Goal: Task Accomplishment & Management: Use online tool/utility

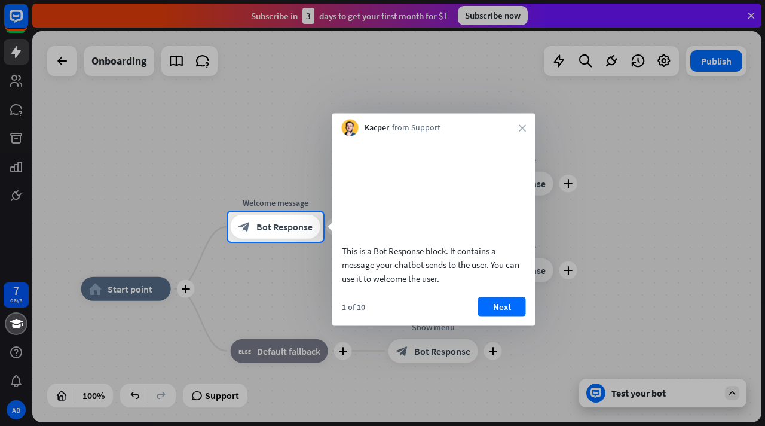
click at [488, 310] on div "This is a Bot Response block. It contains a message your chatbot sends to the u…" at bounding box center [433, 231] width 203 height 190
click at [494, 316] on button "Next" at bounding box center [502, 306] width 48 height 19
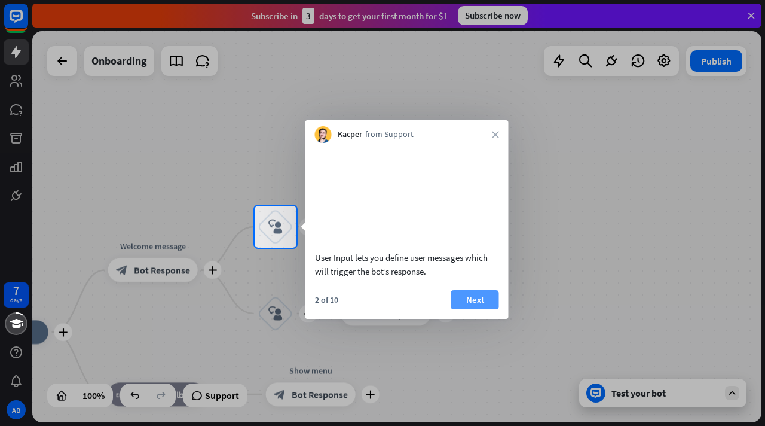
click at [477, 307] on button "Next" at bounding box center [475, 299] width 48 height 19
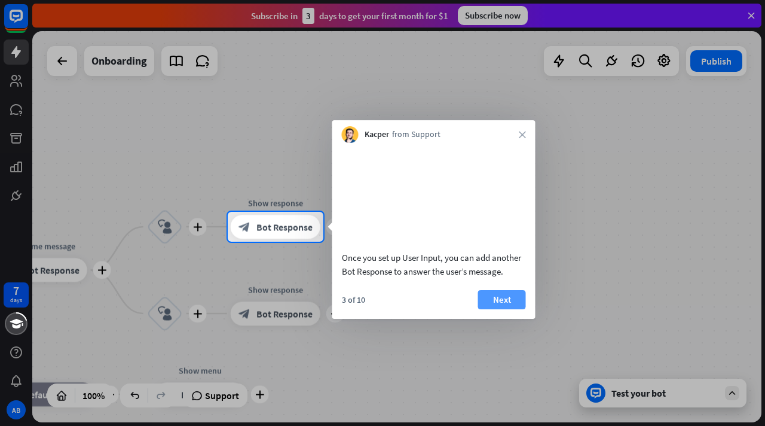
click at [502, 309] on button "Next" at bounding box center [502, 299] width 48 height 19
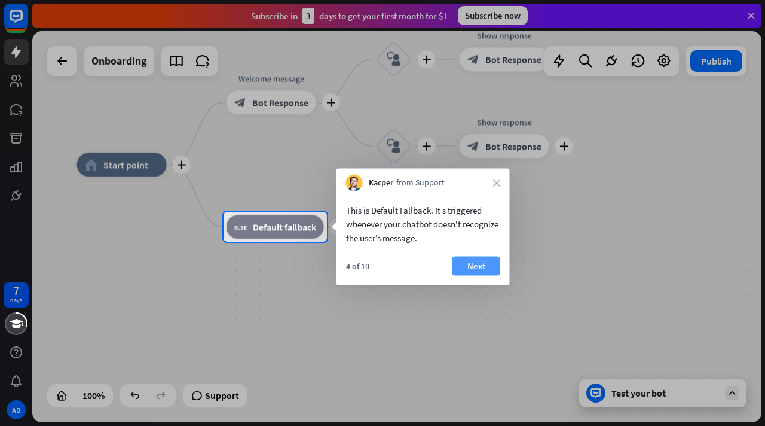
click at [474, 265] on button "Next" at bounding box center [477, 265] width 48 height 19
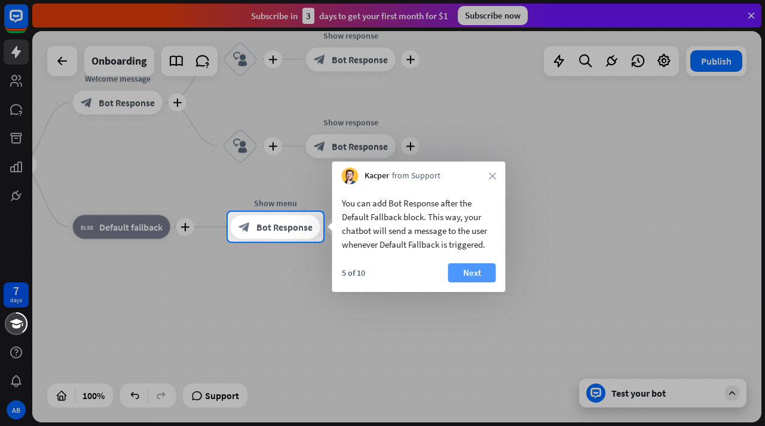
click at [471, 271] on button "Next" at bounding box center [472, 272] width 48 height 19
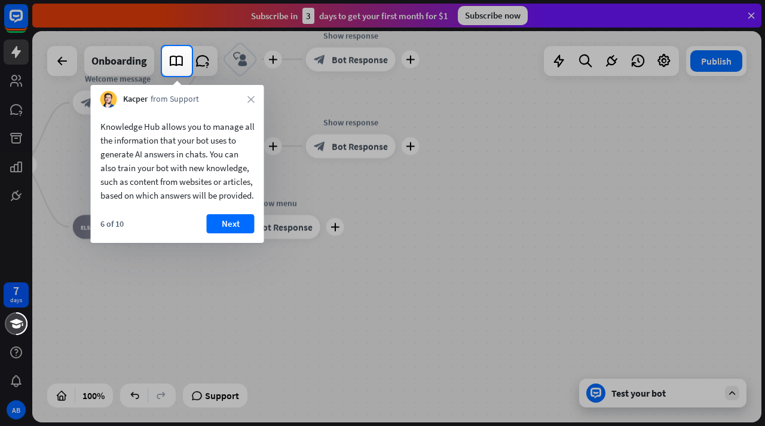
click at [261, 242] on div "6 of 10 Next" at bounding box center [177, 228] width 173 height 29
click at [236, 233] on button "Next" at bounding box center [231, 223] width 48 height 19
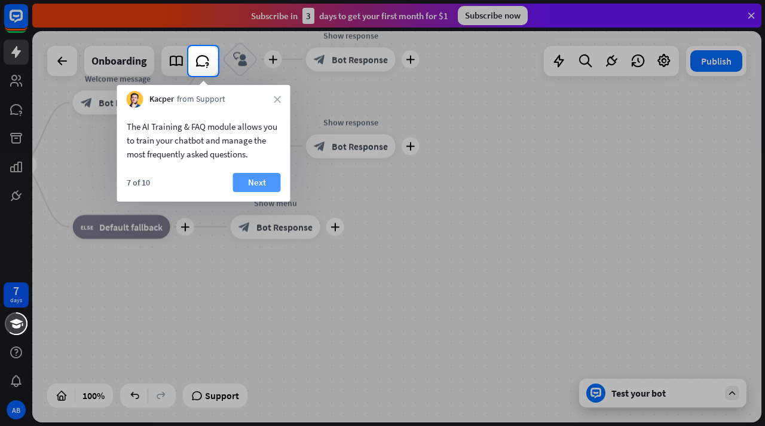
click at [250, 185] on button "Next" at bounding box center [257, 182] width 48 height 19
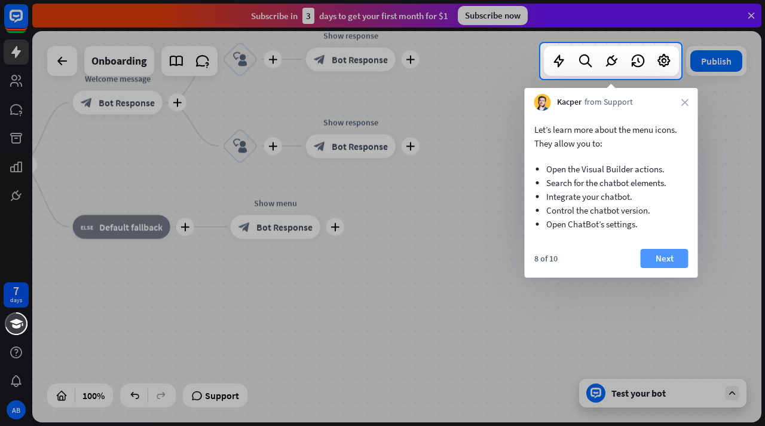
click at [658, 253] on button "Next" at bounding box center [665, 258] width 48 height 19
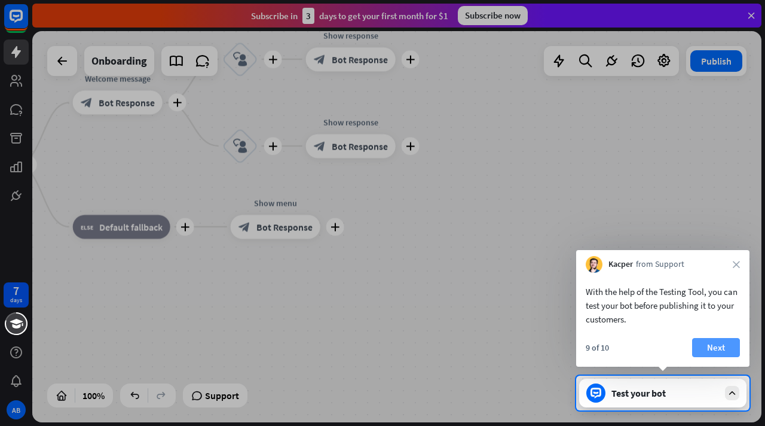
click at [702, 343] on button "Next" at bounding box center [716, 347] width 48 height 19
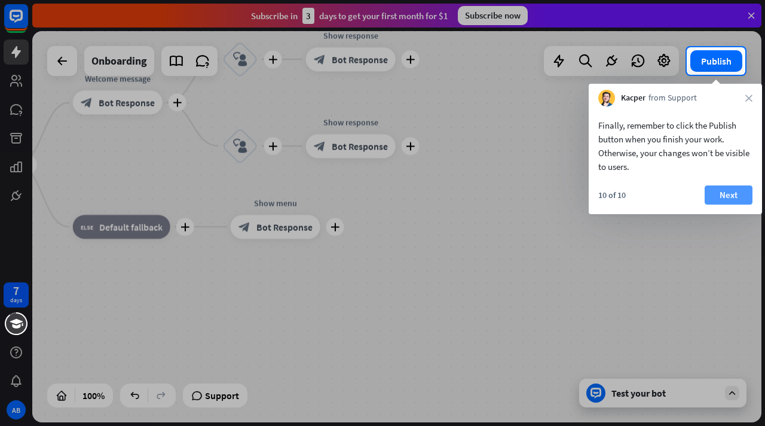
click at [722, 202] on button "Next" at bounding box center [729, 194] width 48 height 19
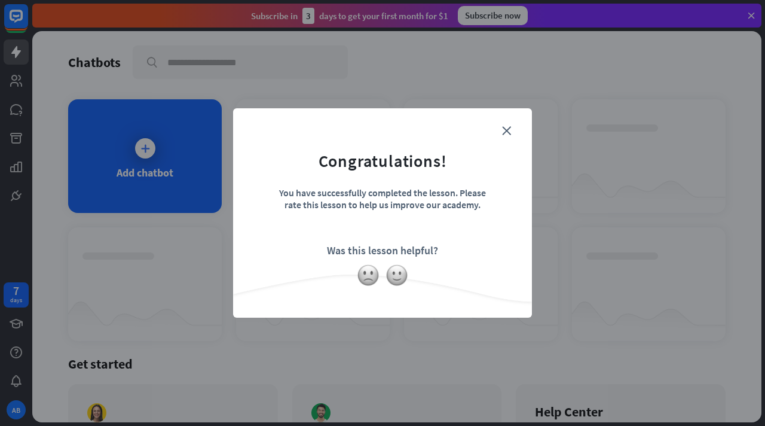
click at [515, 124] on form "Congratulations! You have successfully completed the lesson. Please rate this l…" at bounding box center [382, 194] width 269 height 143
click at [508, 128] on icon "close" at bounding box center [506, 130] width 9 height 9
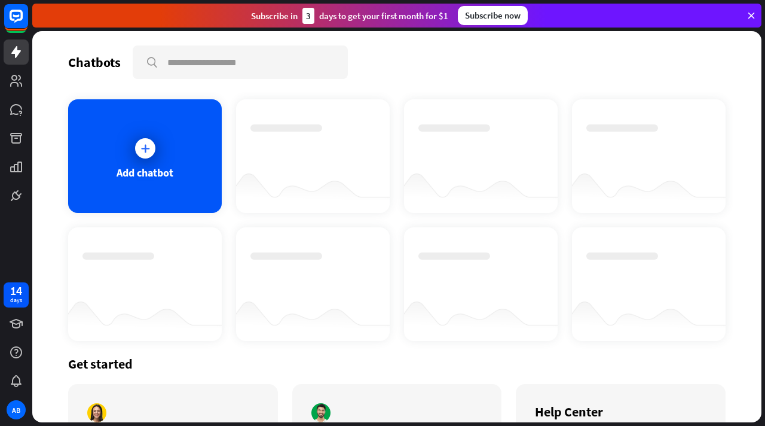
click at [174, 155] on div at bounding box center [396, 226] width 729 height 391
click at [152, 151] on div at bounding box center [145, 148] width 20 height 20
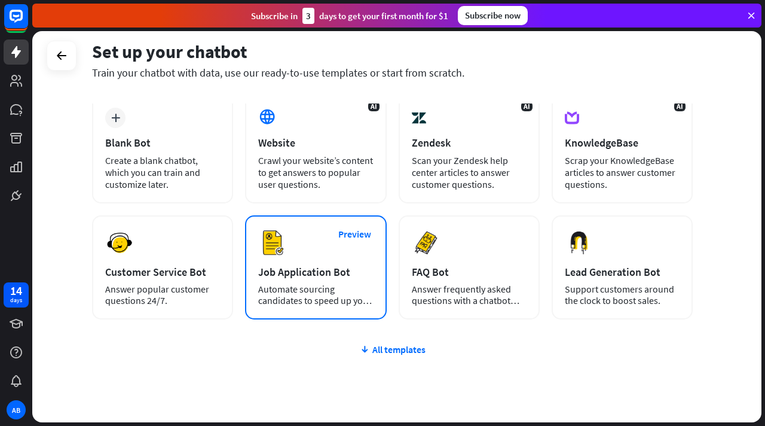
scroll to position [82, 0]
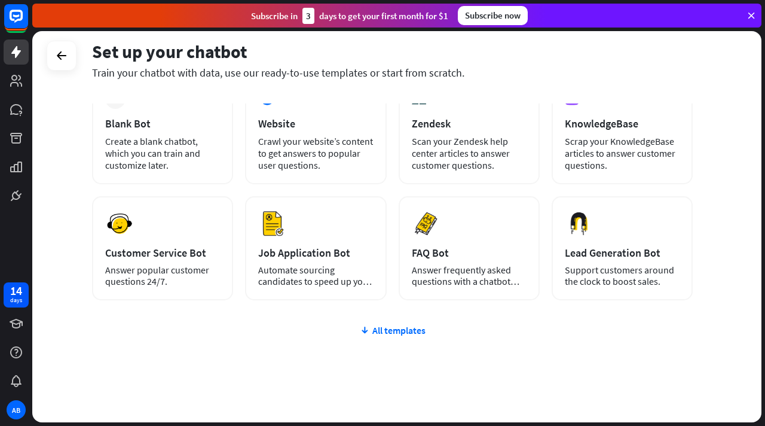
click at [397, 321] on div "plus Blank Bot Create a blank chatbot, which you can train and customize later.…" at bounding box center [392, 259] width 601 height 368
click at [394, 331] on div "All templates" at bounding box center [392, 330] width 601 height 12
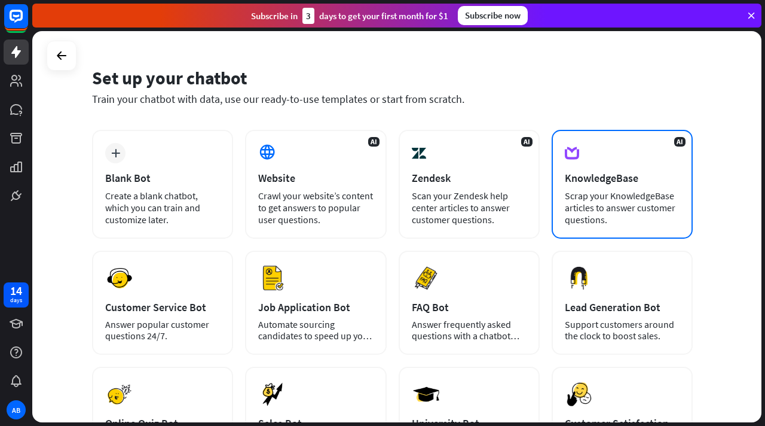
scroll to position [14, 0]
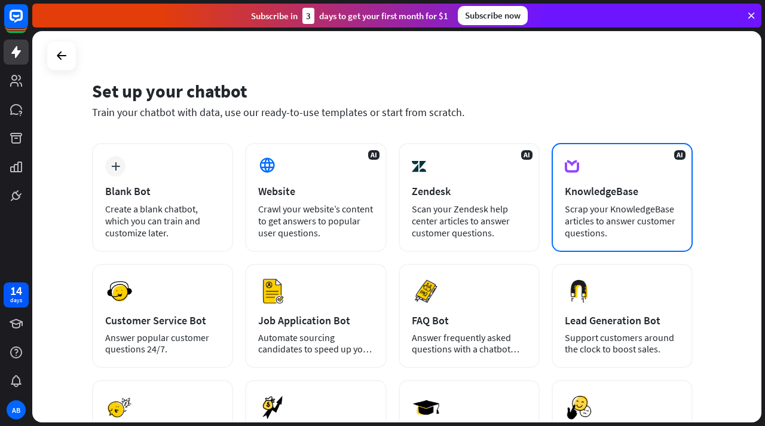
click at [595, 205] on div "Scrap your KnowledgeBase articles to answer customer questions." at bounding box center [622, 221] width 115 height 36
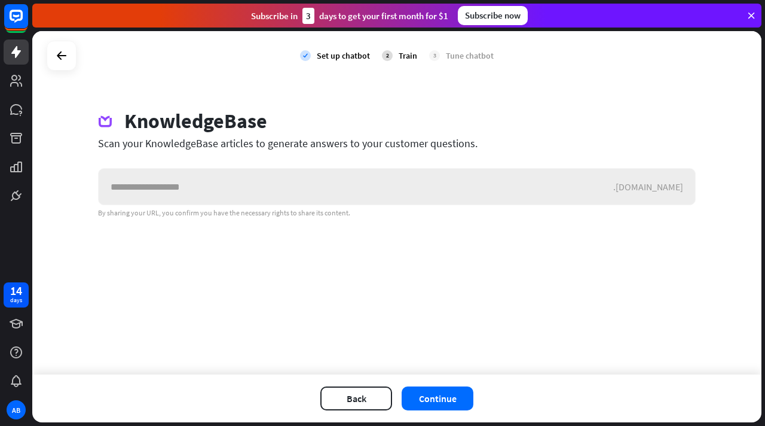
click at [442, 194] on input "text" at bounding box center [356, 187] width 515 height 36
click at [68, 58] on icon at bounding box center [61, 55] width 14 height 14
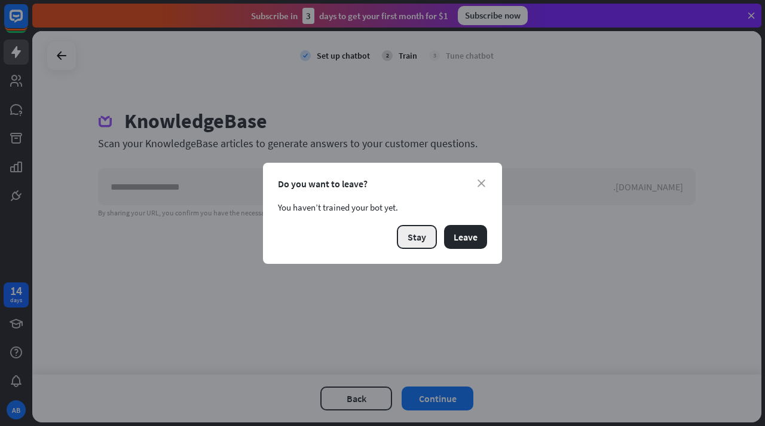
click at [413, 234] on button "Stay" at bounding box center [417, 237] width 40 height 24
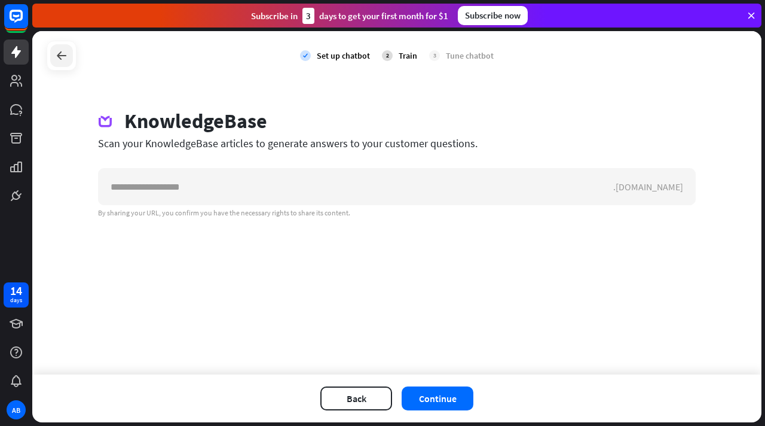
click at [68, 54] on icon at bounding box center [61, 55] width 14 height 14
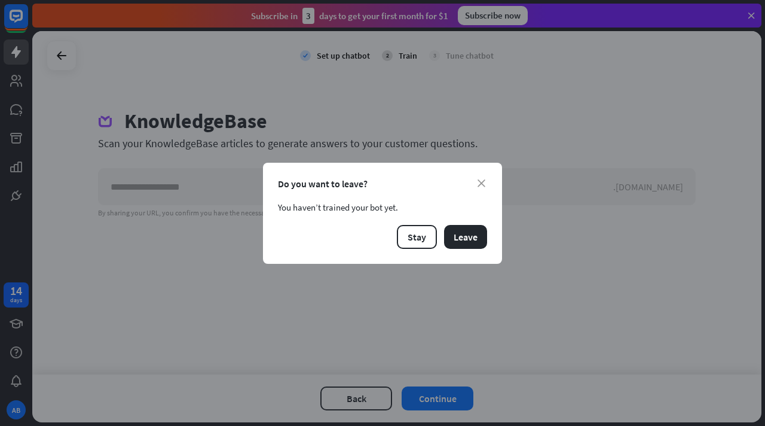
click at [470, 249] on div "close Do you want to leave? You haven’t trained your bot yet. Stay Leave" at bounding box center [382, 213] width 239 height 101
click at [467, 240] on button "Leave" at bounding box center [465, 237] width 43 height 24
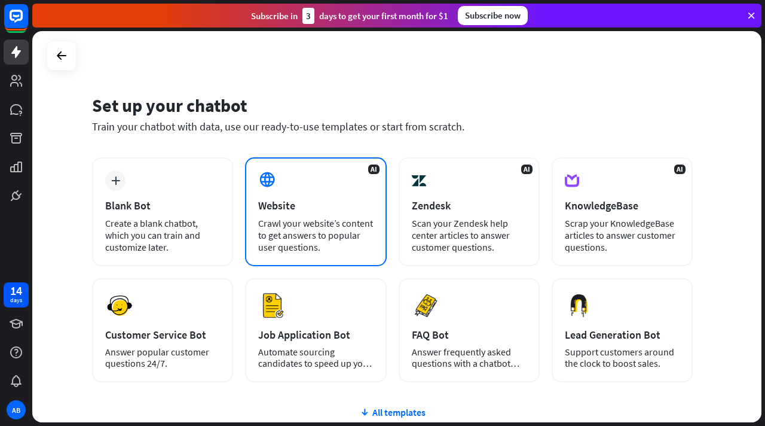
click at [347, 218] on div "Crawl your website’s content to get answers to popular user questions." at bounding box center [315, 235] width 115 height 36
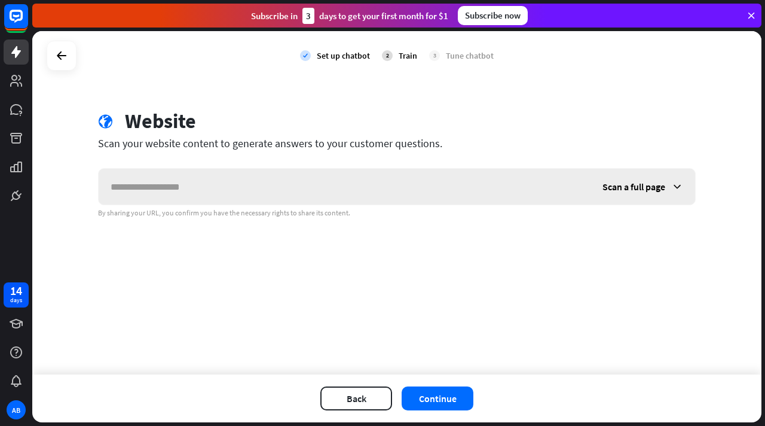
click at [619, 193] on div "Scan a full page" at bounding box center [643, 187] width 105 height 36
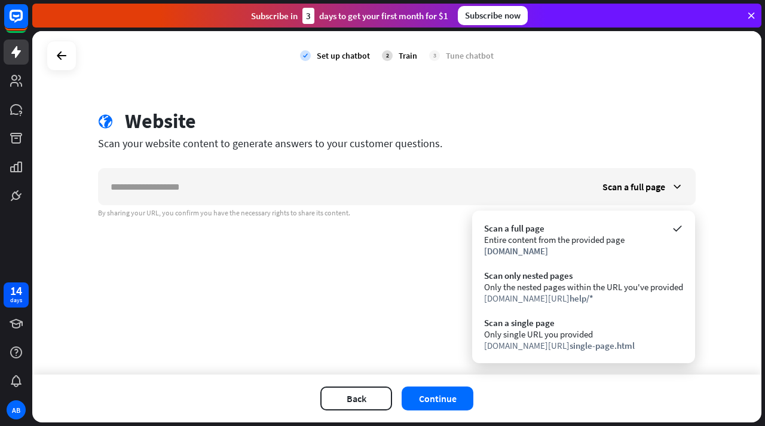
click at [592, 148] on div "Scan your website content to generate answers to your customer questions." at bounding box center [397, 143] width 598 height 14
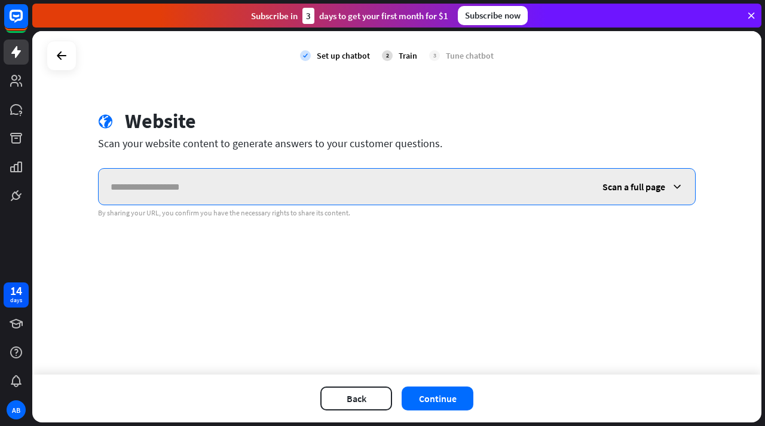
click at [427, 182] on input "text" at bounding box center [345, 187] width 492 height 36
paste input "**********"
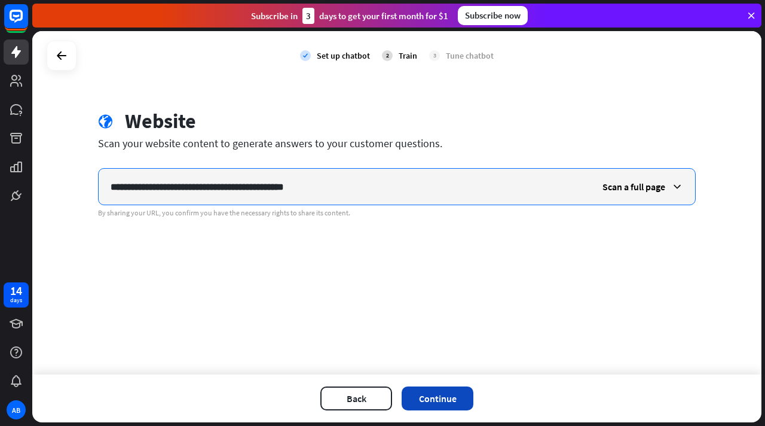
type input "**********"
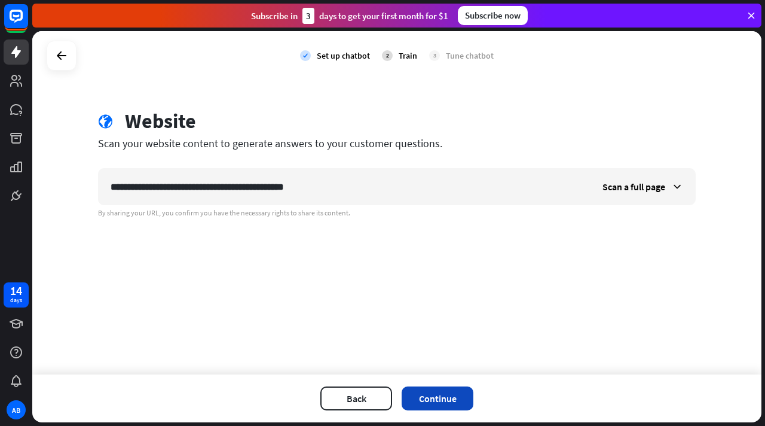
click at [448, 396] on button "Continue" at bounding box center [438, 398] width 72 height 24
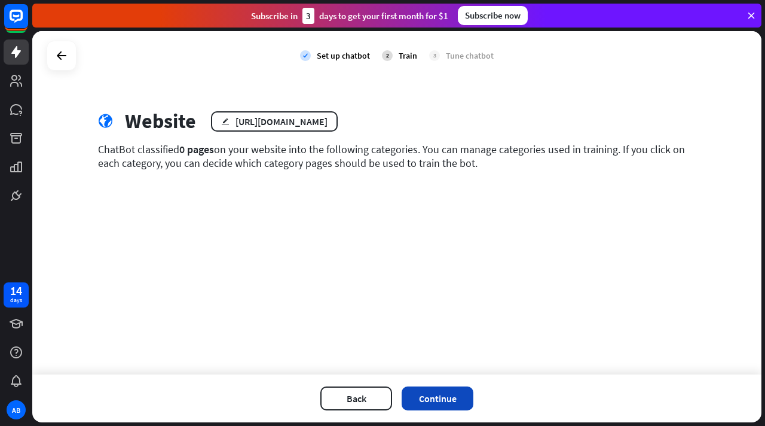
click at [442, 393] on button "Continue" at bounding box center [438, 398] width 72 height 24
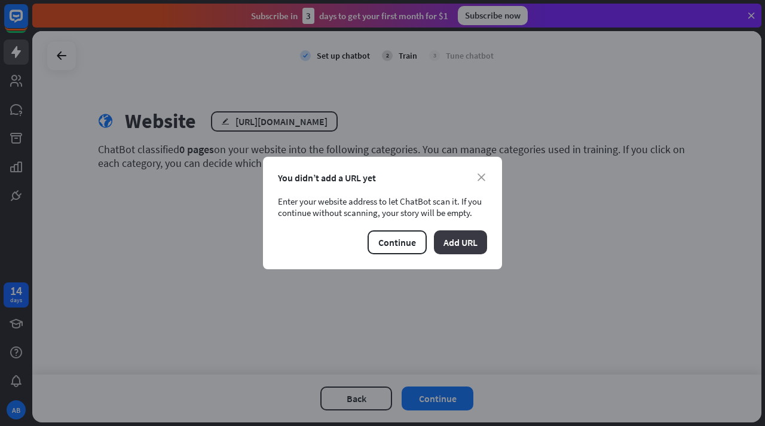
click at [462, 240] on button "Add URL" at bounding box center [460, 242] width 53 height 24
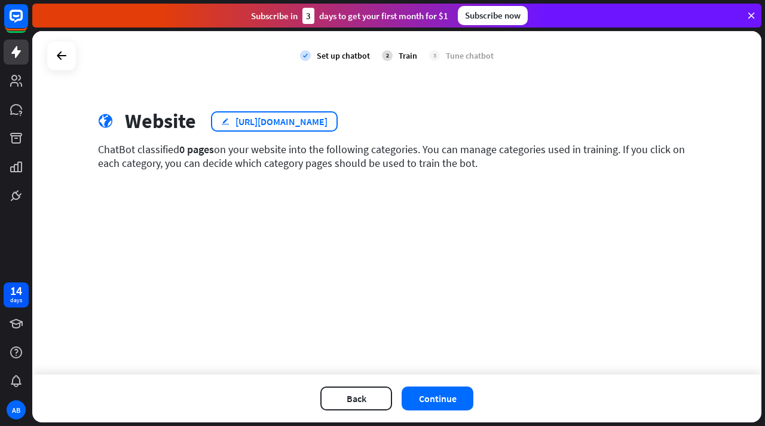
click at [328, 121] on div "[URL][DOMAIN_NAME]" at bounding box center [282, 121] width 92 height 12
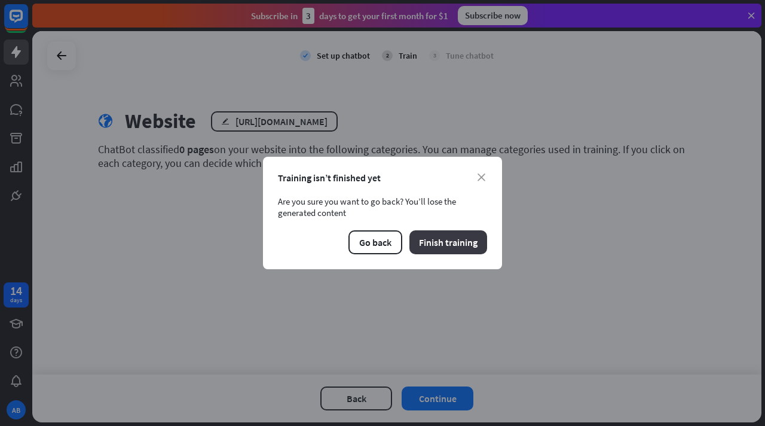
click at [426, 240] on button "Finish training" at bounding box center [449, 242] width 78 height 24
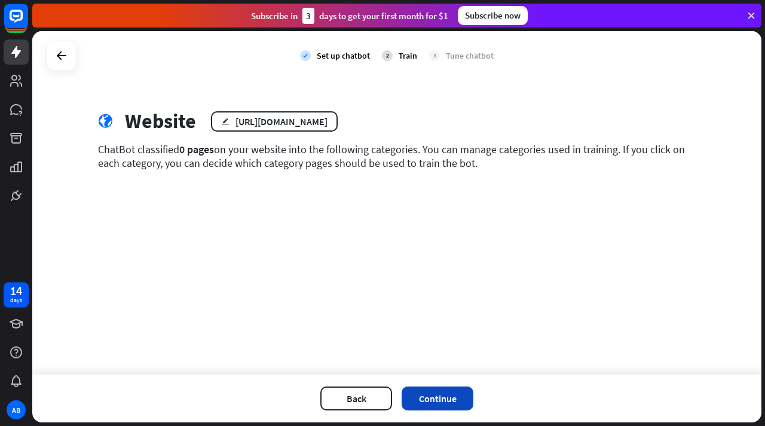
click at [414, 389] on button "Continue" at bounding box center [438, 398] width 72 height 24
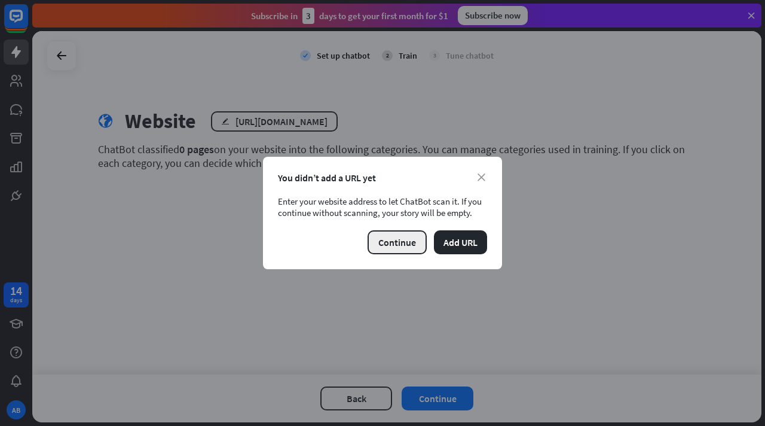
click at [411, 246] on button "Continue" at bounding box center [397, 242] width 59 height 24
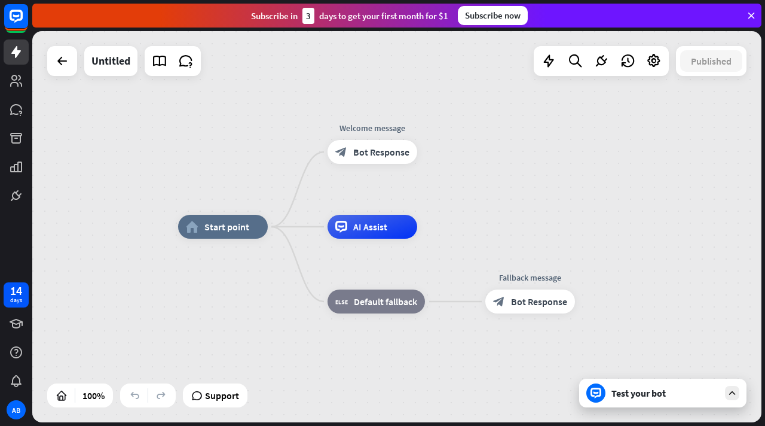
click at [708, 407] on div "Test your bot" at bounding box center [662, 392] width 167 height 29
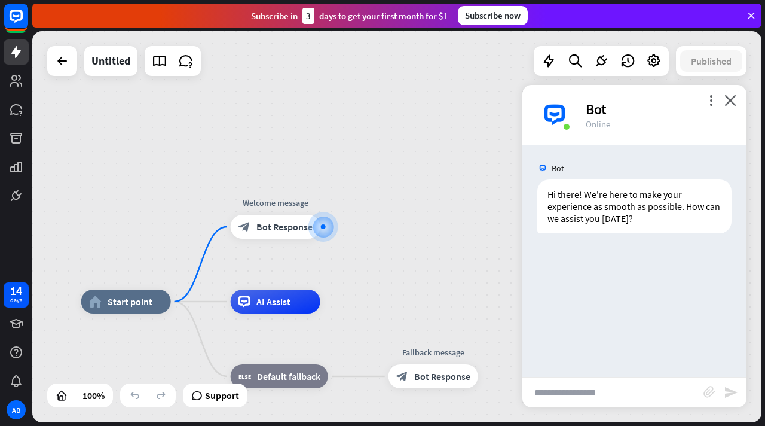
click at [570, 403] on input "text" at bounding box center [613, 392] width 181 height 30
click at [723, 99] on div "more_vert close Bot Online" at bounding box center [635, 115] width 224 height 60
click at [735, 100] on icon "close" at bounding box center [731, 99] width 12 height 11
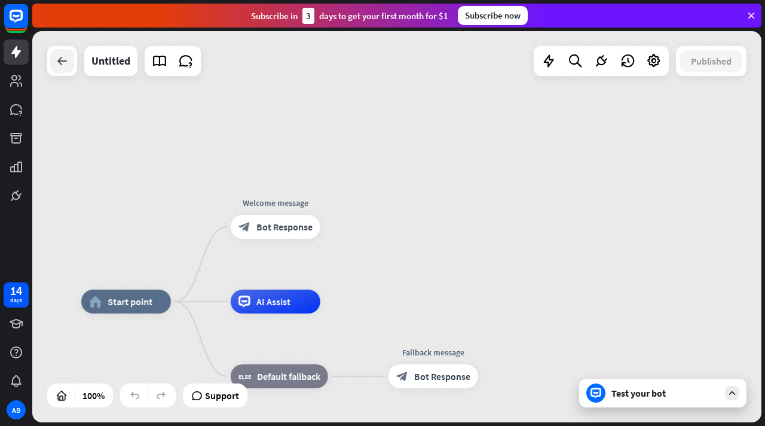
click at [63, 54] on icon at bounding box center [62, 61] width 14 height 14
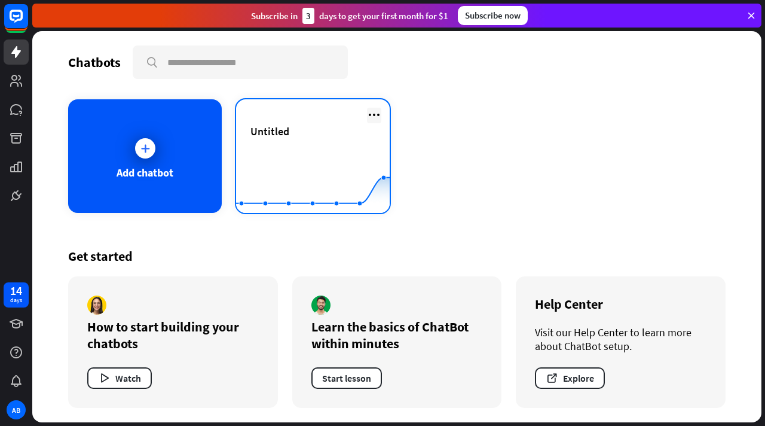
click at [372, 111] on icon at bounding box center [374, 115] width 14 height 14
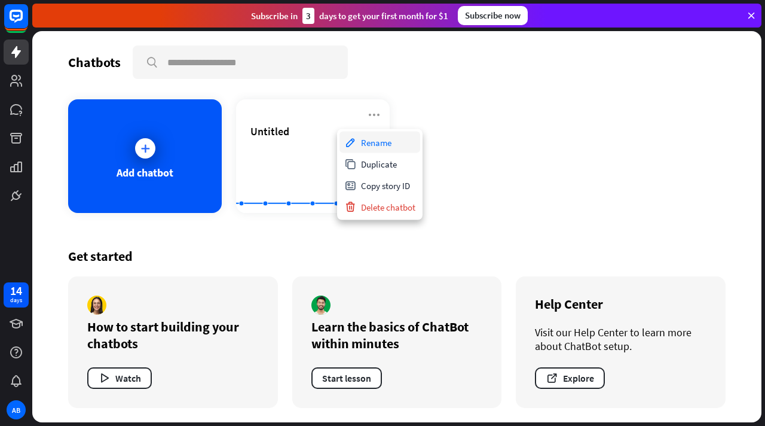
click at [377, 145] on div "Rename" at bounding box center [380, 143] width 81 height 22
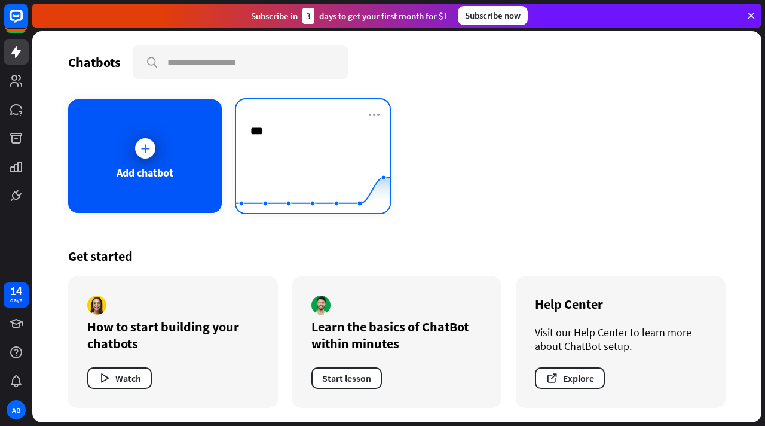
type input "****"
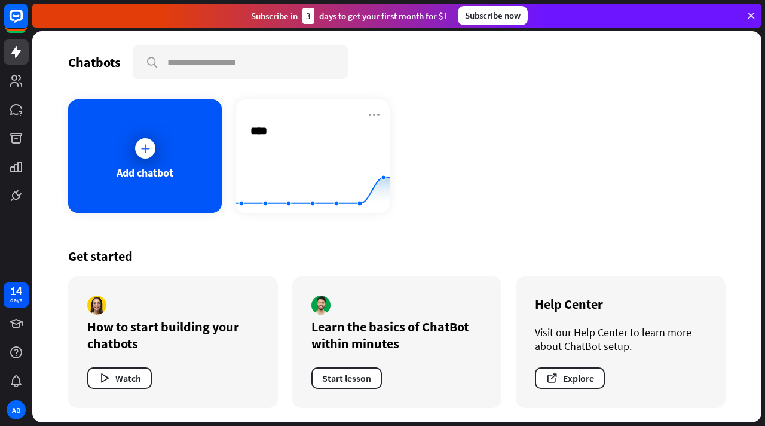
click at [460, 133] on div "Chatbots search Add chatbot kiki.. **** Created with Highcharts 10.1.0 0 1 2 Ge…" at bounding box center [396, 226] width 729 height 391
